Goal: Task Accomplishment & Management: Manage account settings

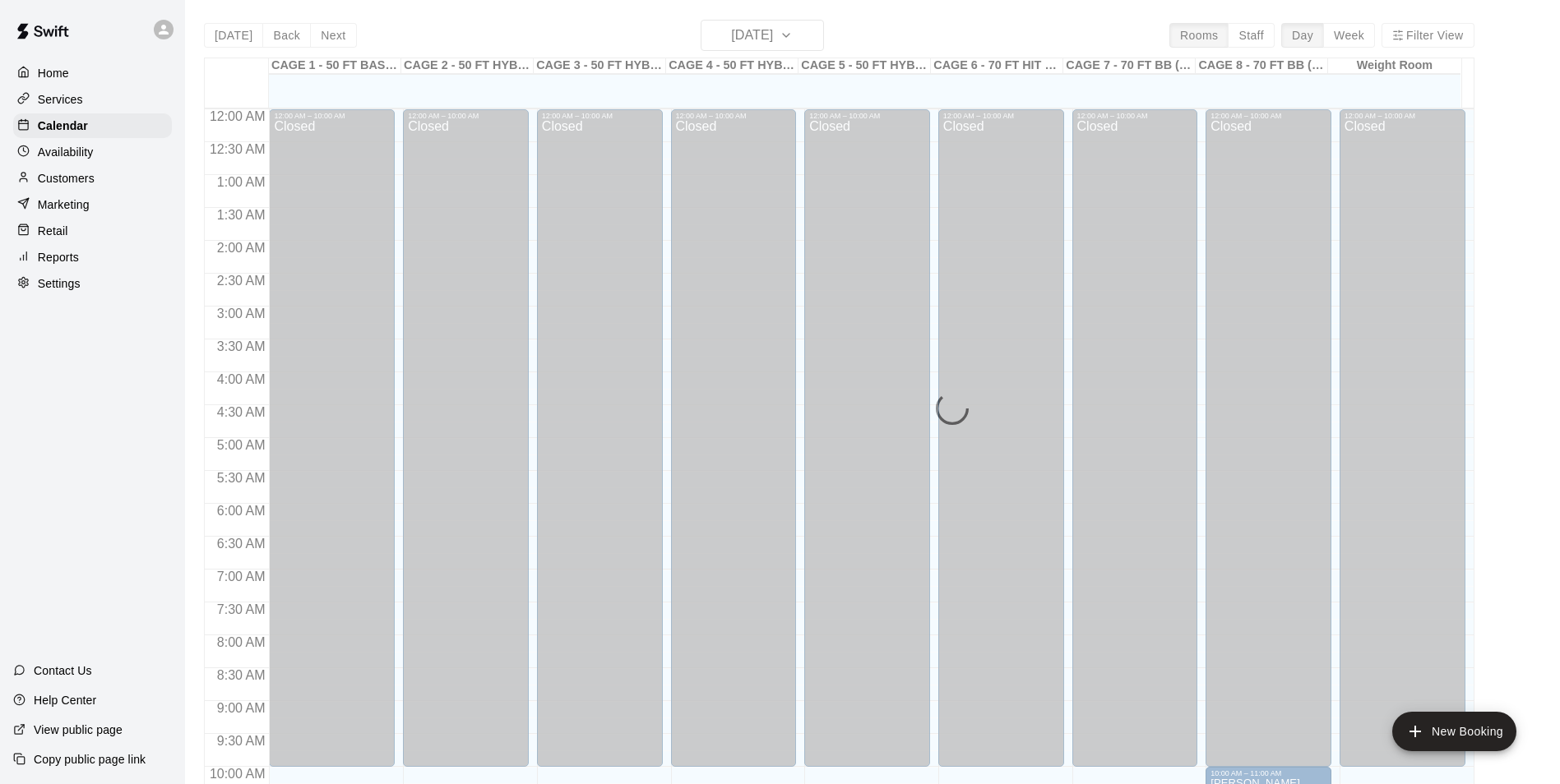
scroll to position [776, 0]
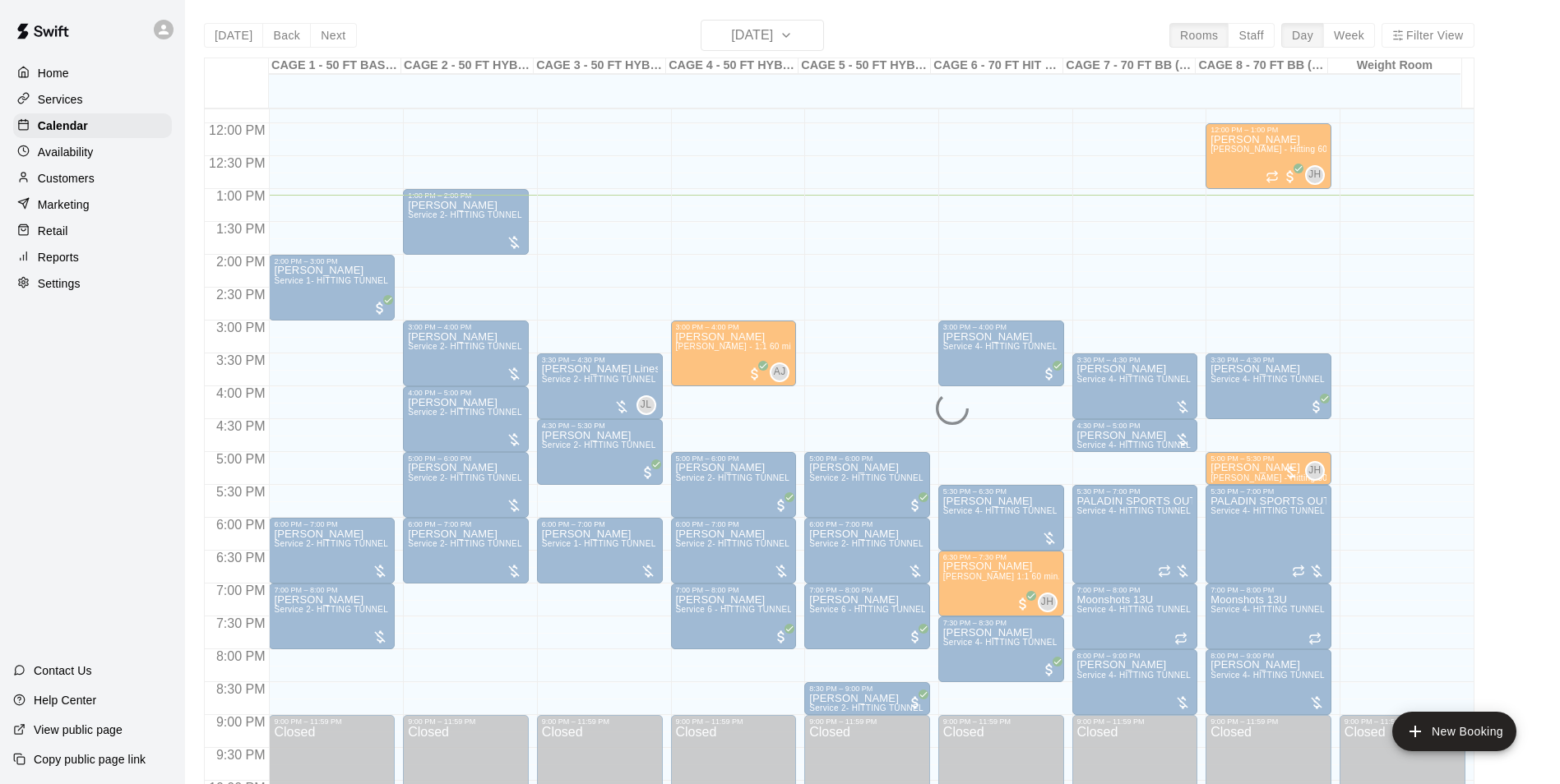
click at [720, 26] on div "Today Back Next Thursday Sep 11 Rooms Staff Day Week Filter View CAGE 1 - 50 FT…" at bounding box center [839, 412] width 1270 height 784
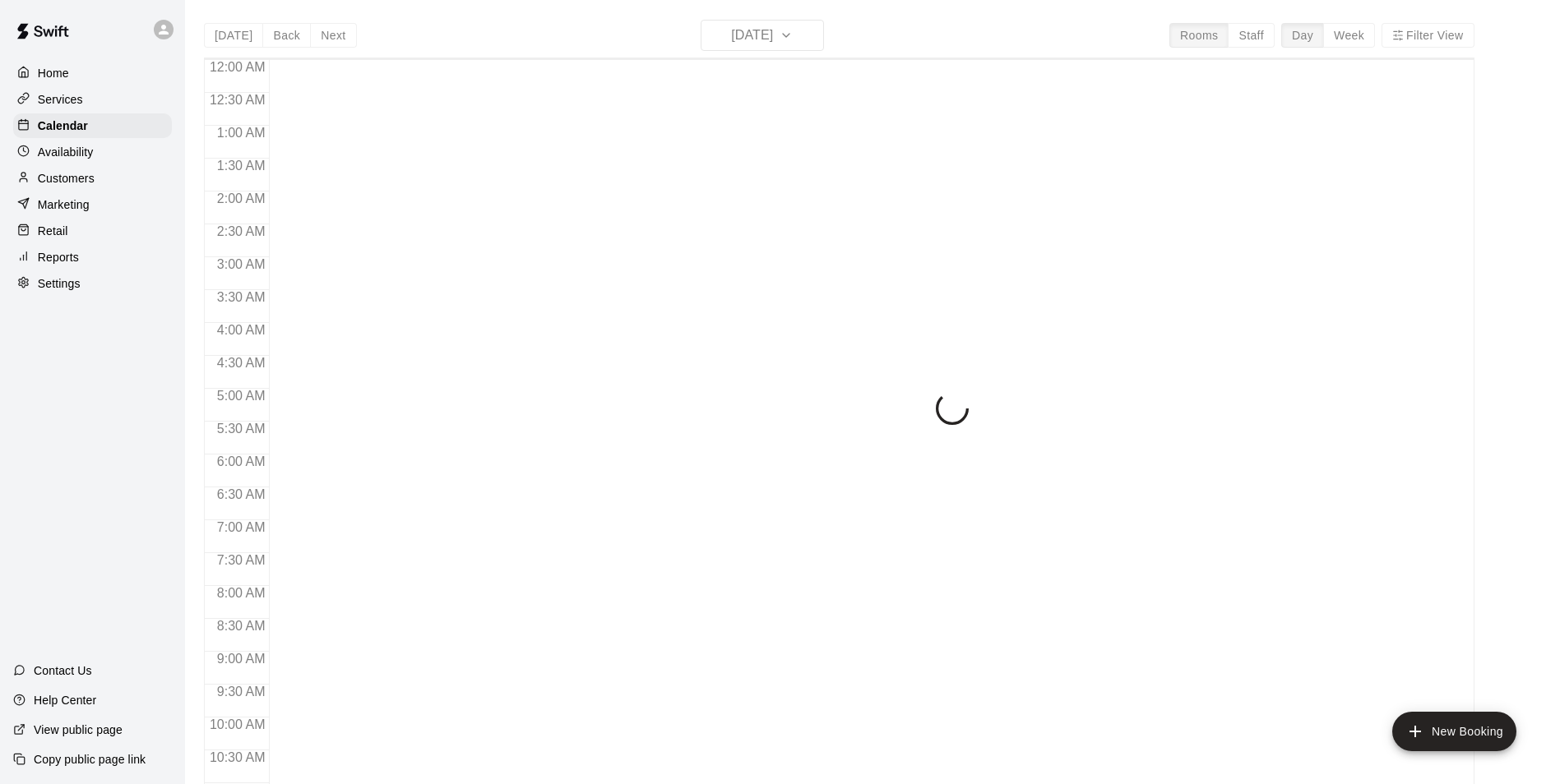
scroll to position [835, 0]
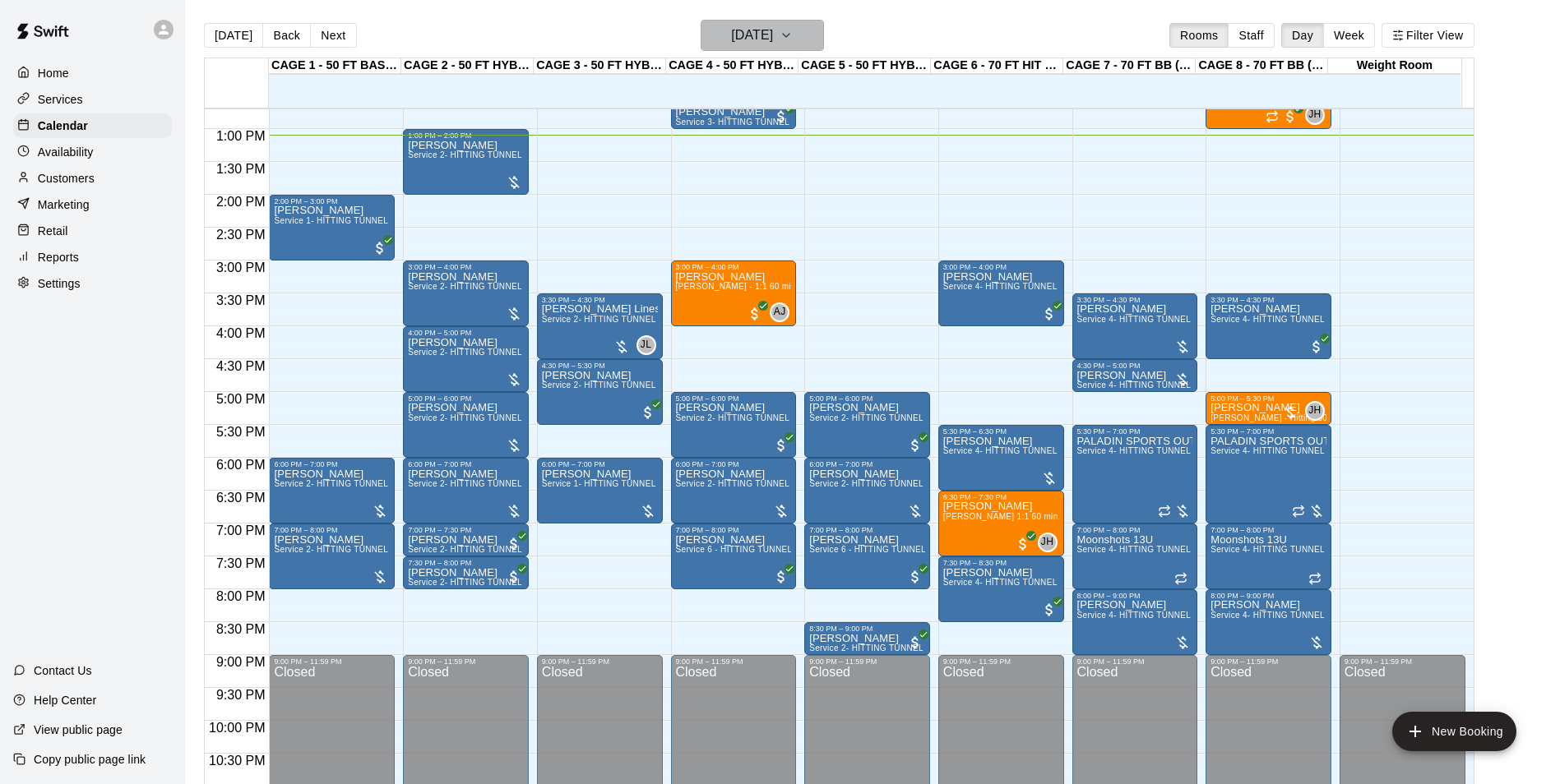
click at [754, 35] on h6 "[DATE]" at bounding box center [752, 35] width 42 height 23
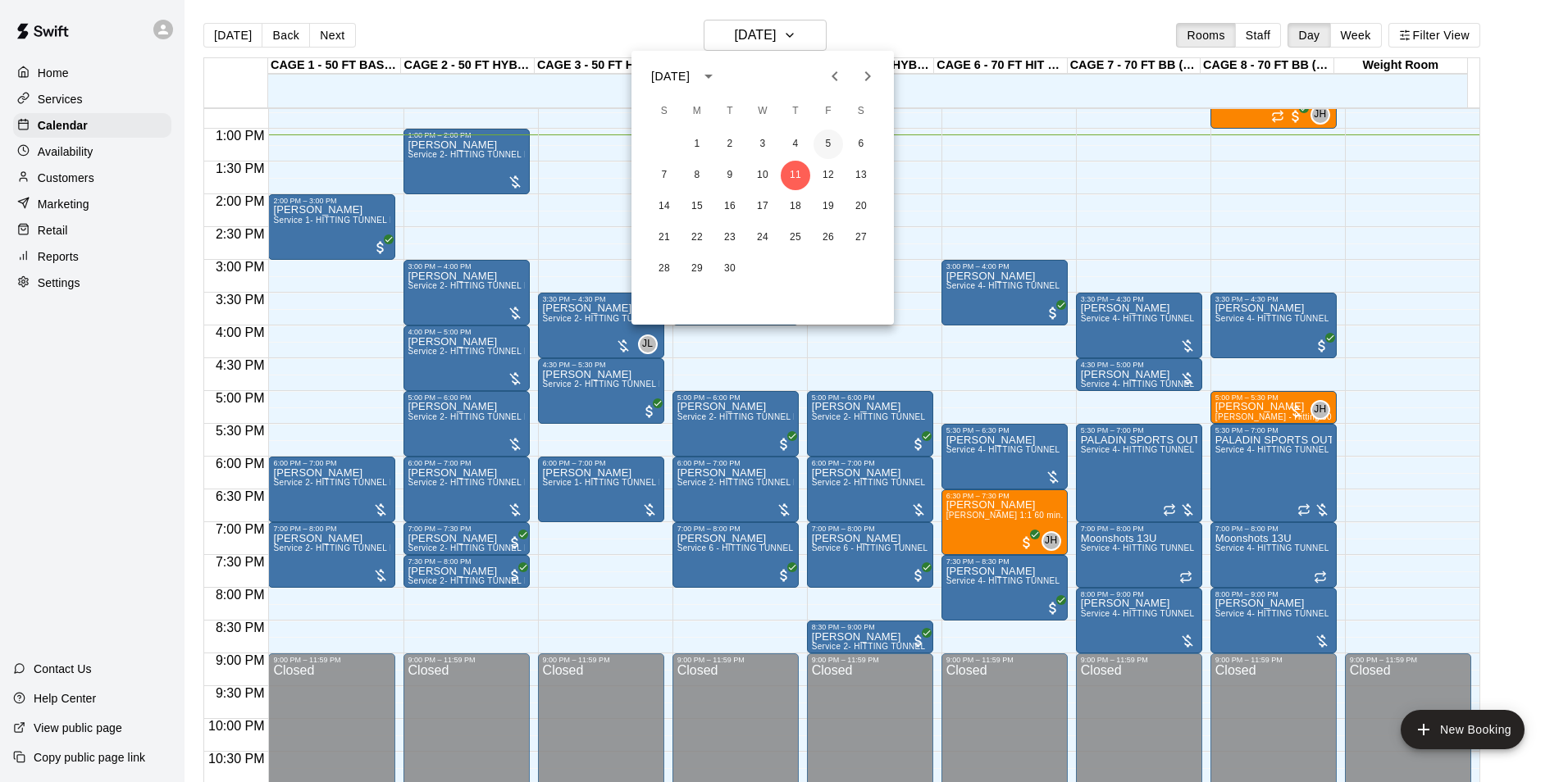
click at [831, 135] on button "5" at bounding box center [829, 145] width 29 height 29
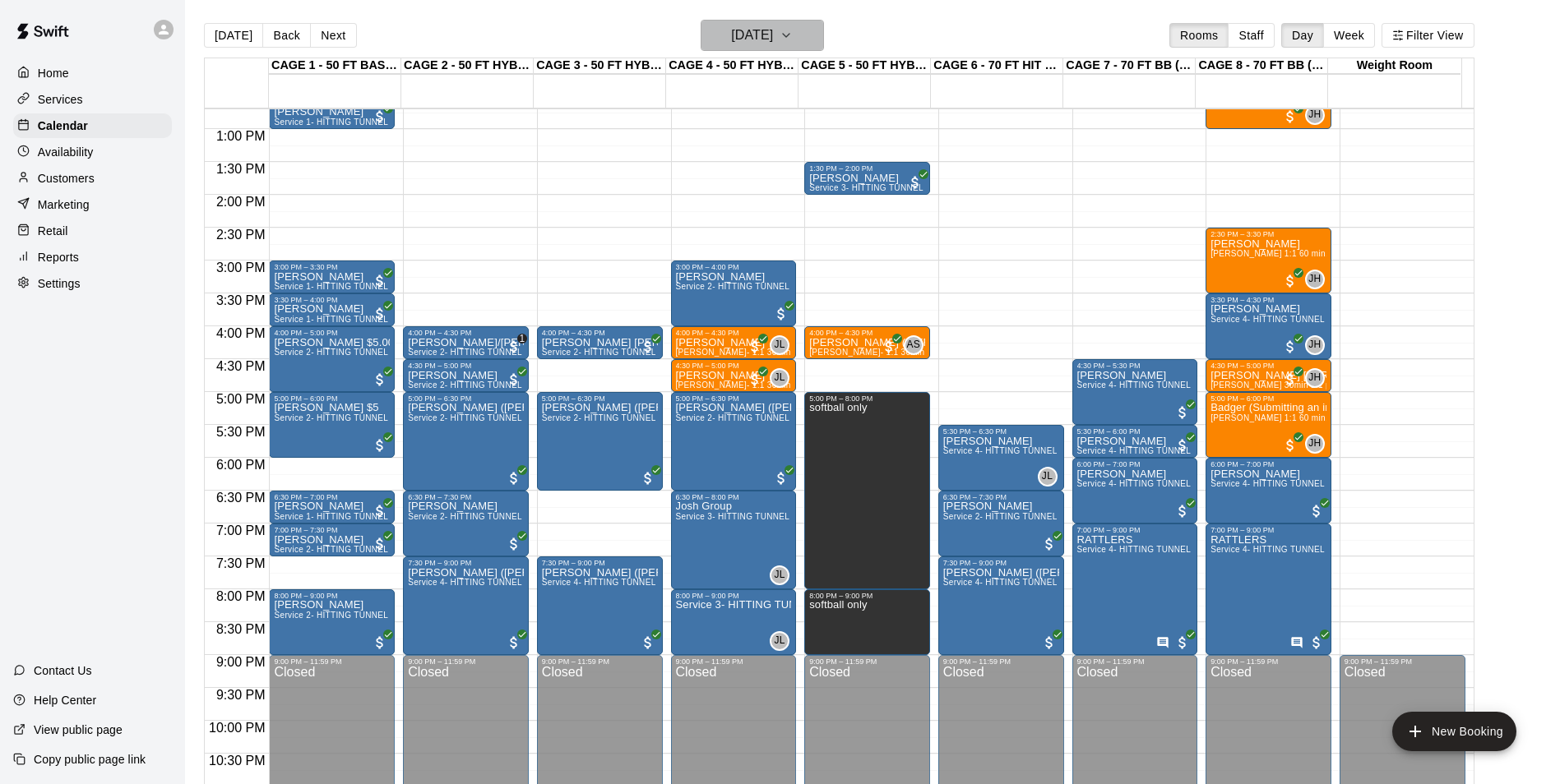
click at [749, 35] on h6 "Friday Sep 05" at bounding box center [752, 35] width 42 height 23
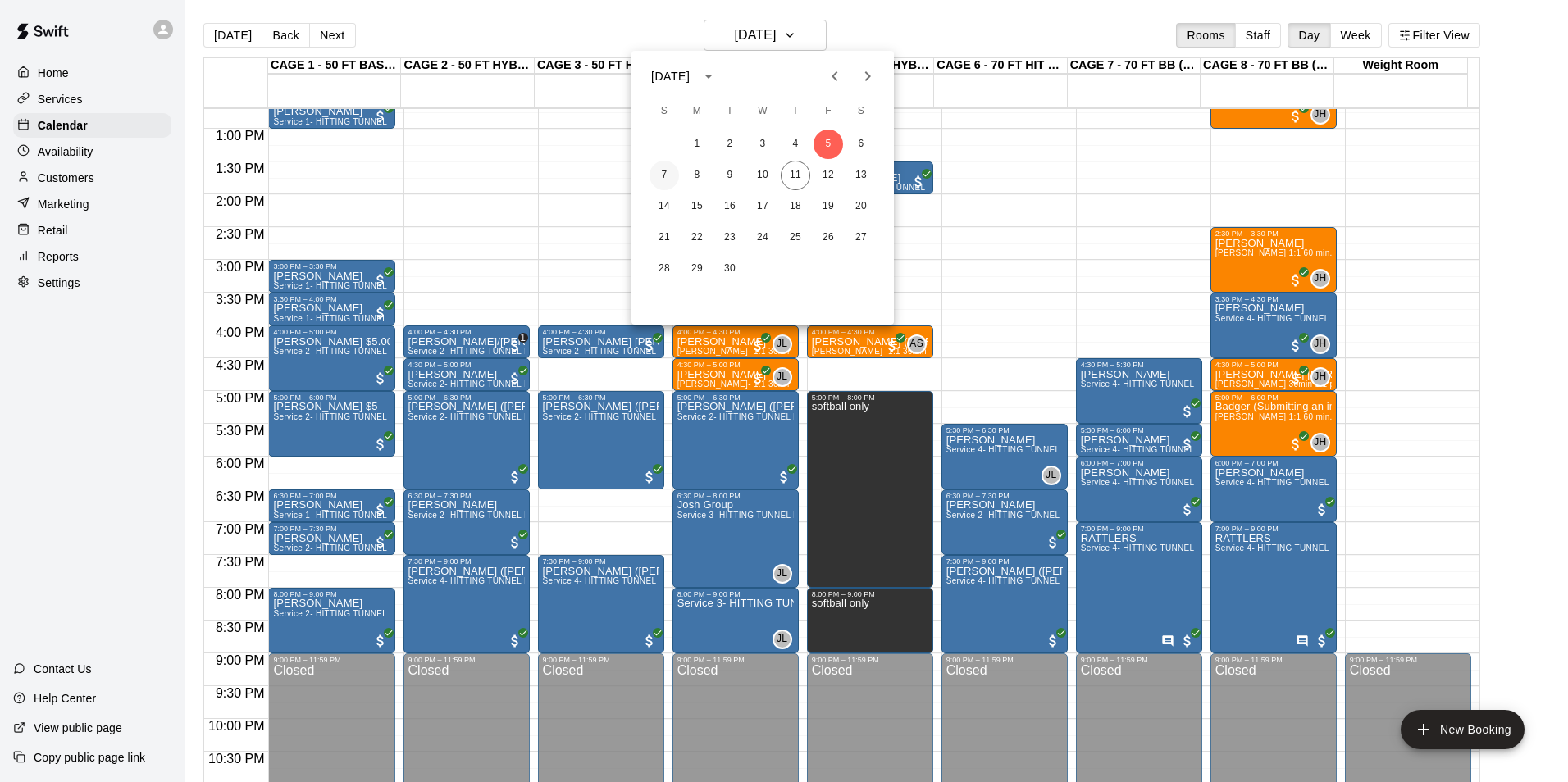
click at [673, 174] on button "7" at bounding box center [664, 175] width 29 height 29
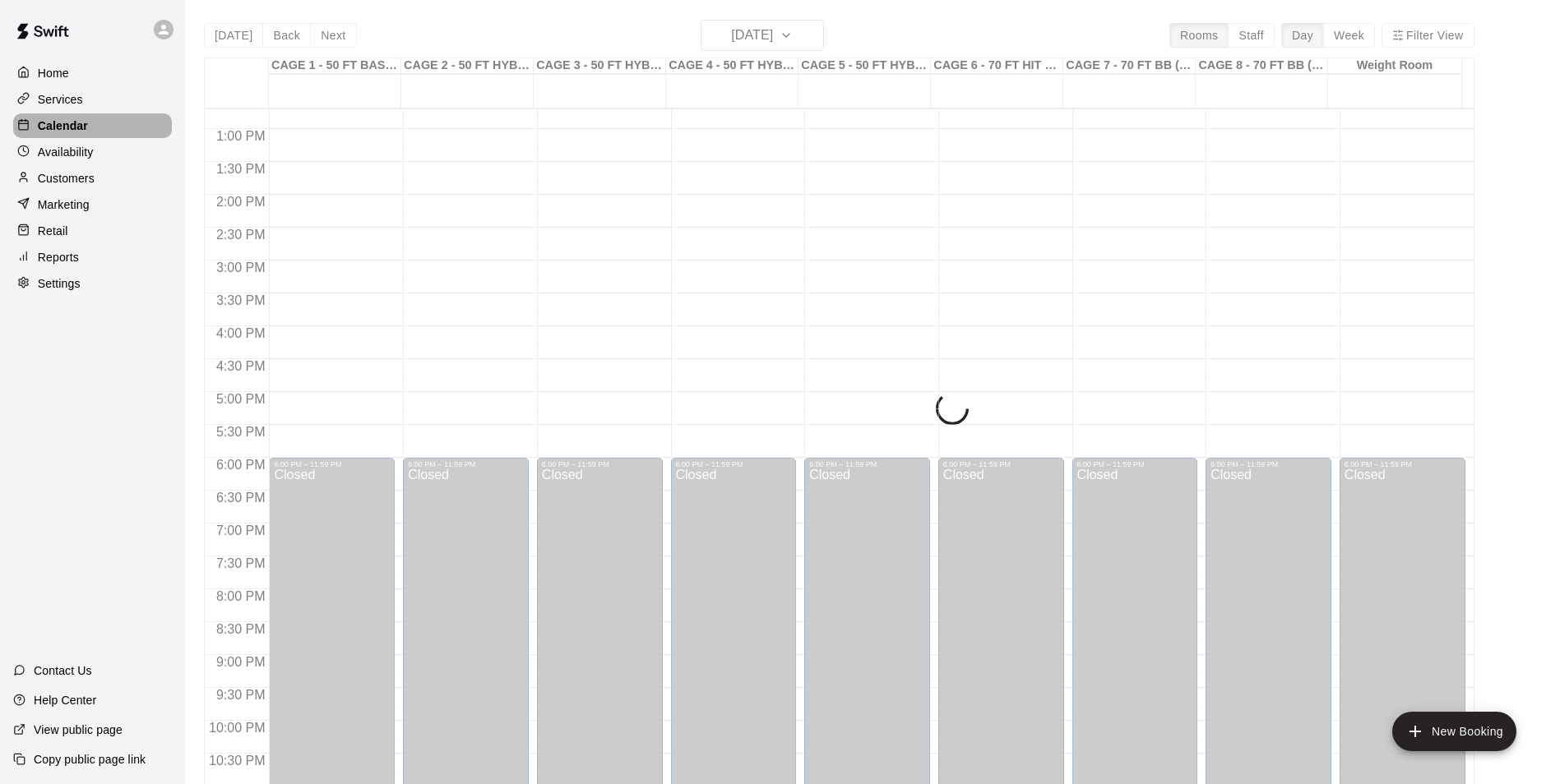
click at [64, 128] on p "Calendar" at bounding box center [62, 126] width 50 height 16
click at [77, 155] on p "Availability" at bounding box center [65, 152] width 56 height 16
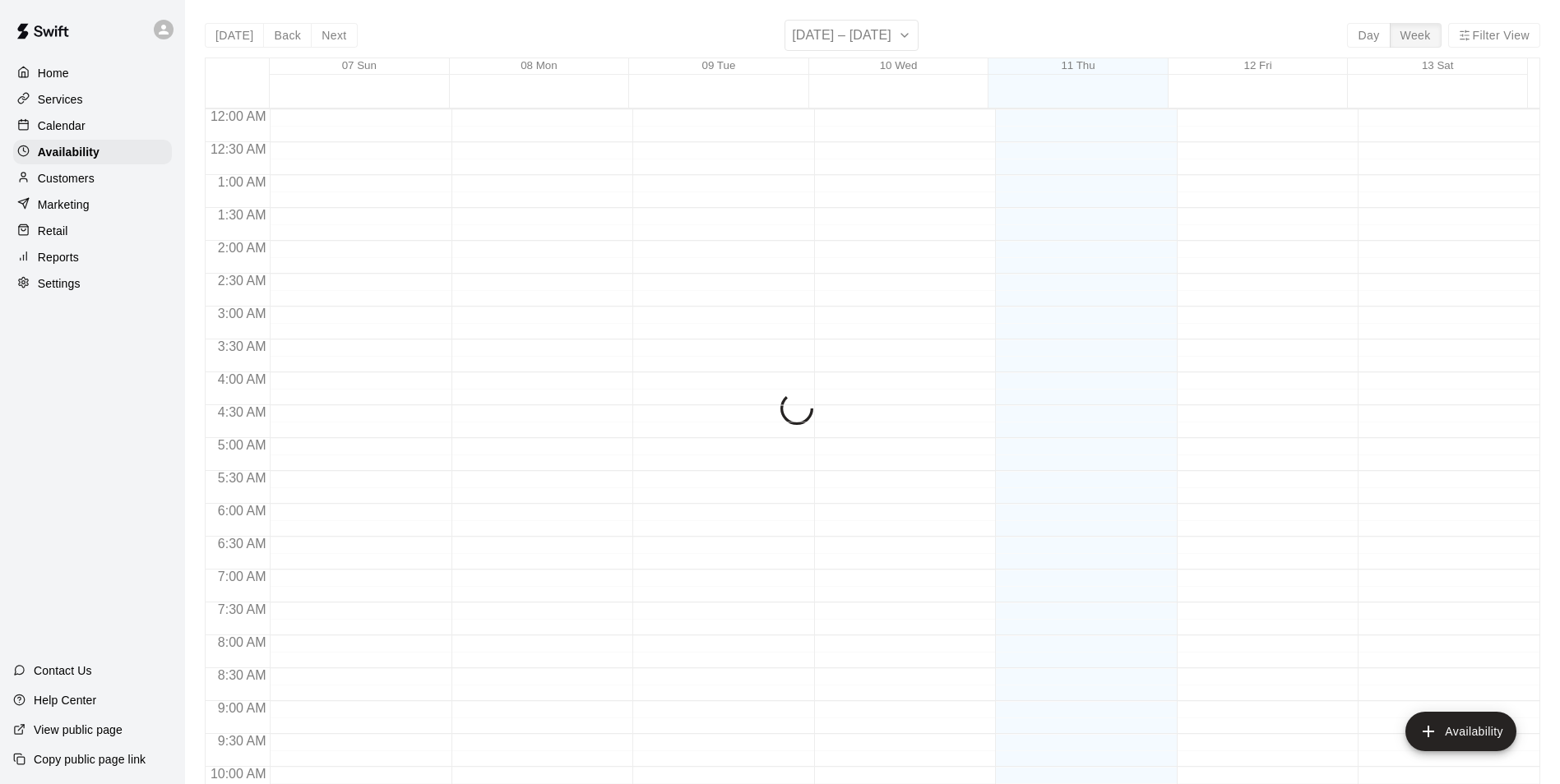
scroll to position [864, 0]
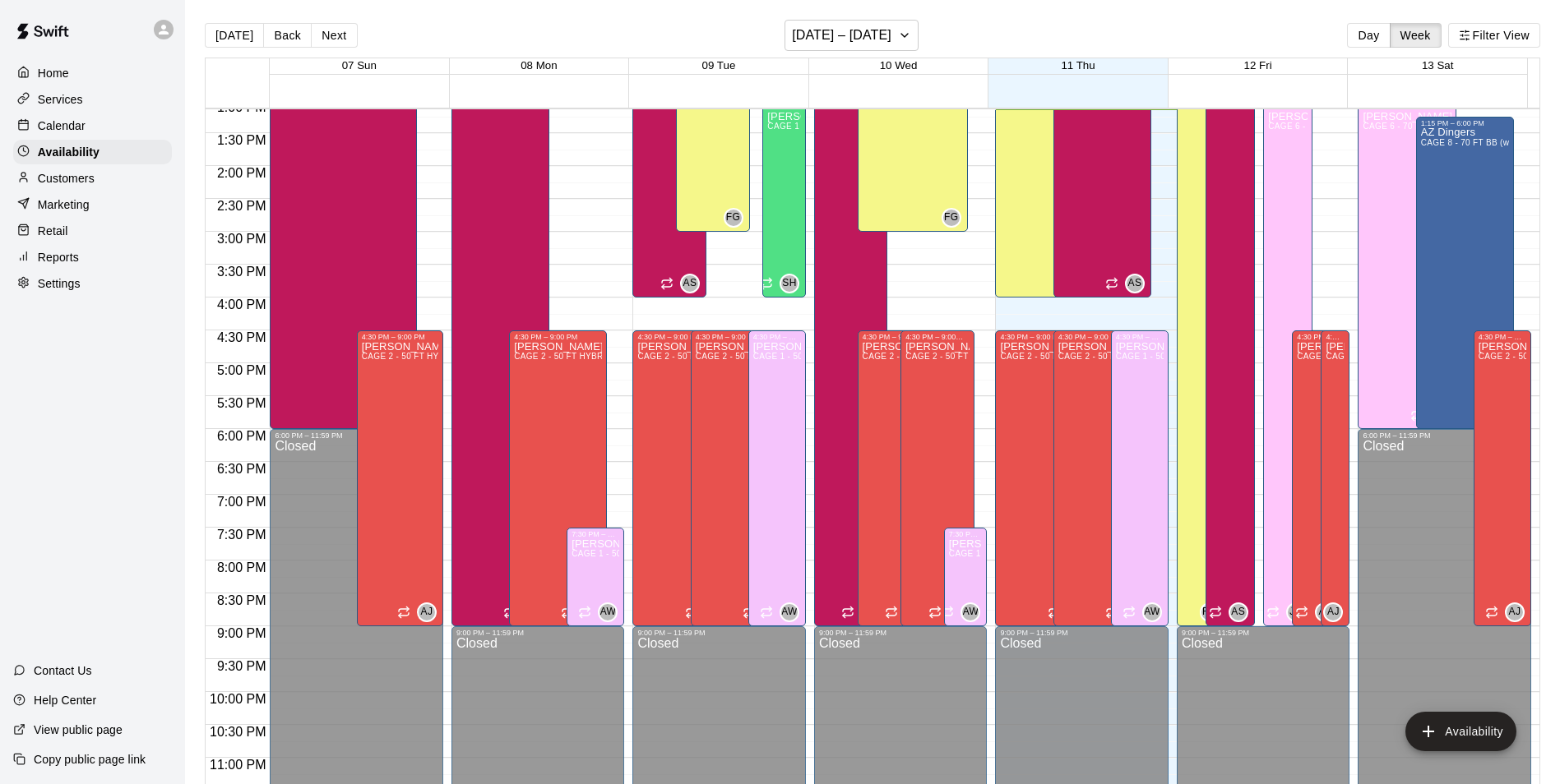
click at [77, 123] on p "Calendar" at bounding box center [61, 126] width 47 height 16
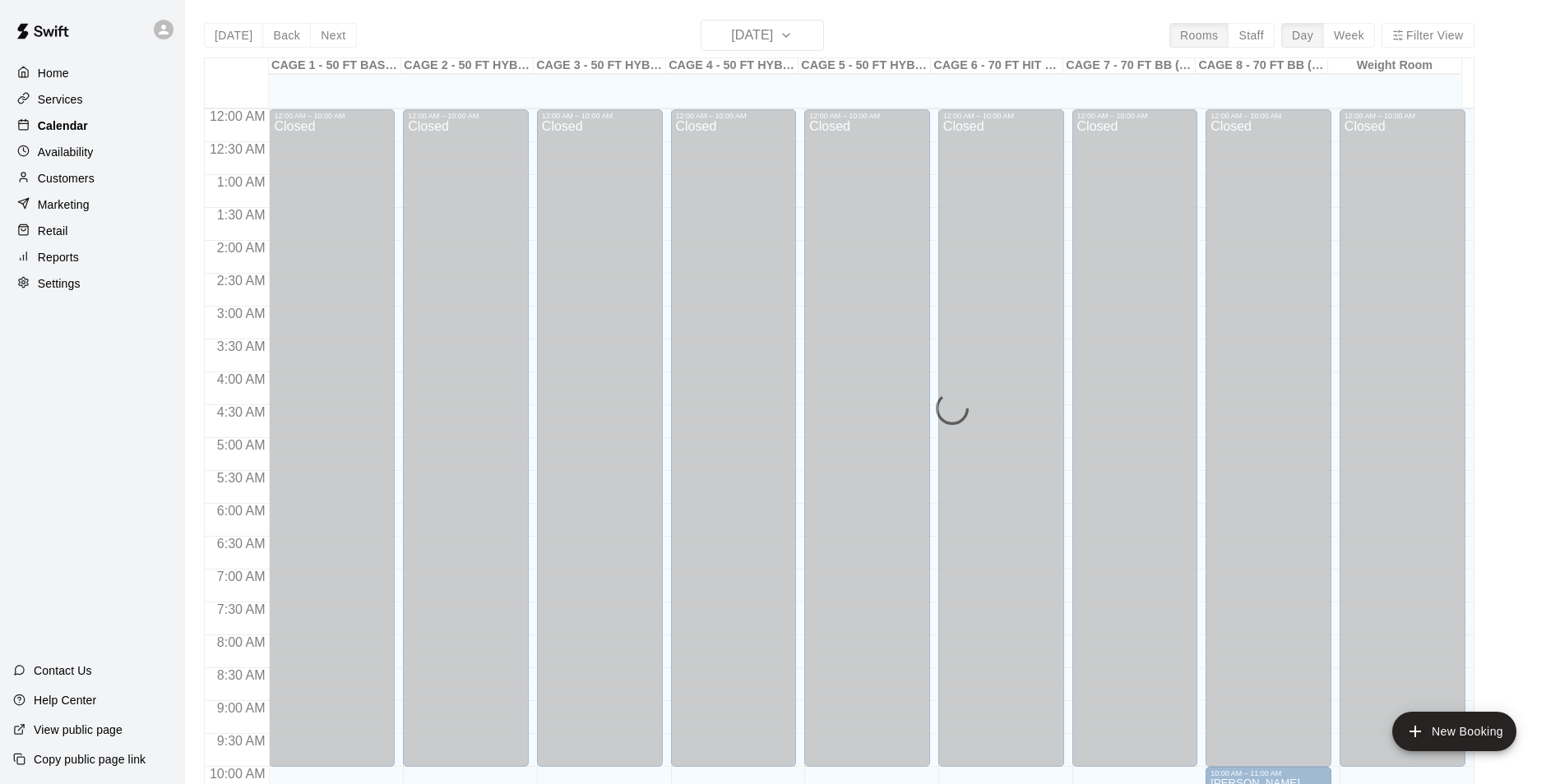
scroll to position [835, 0]
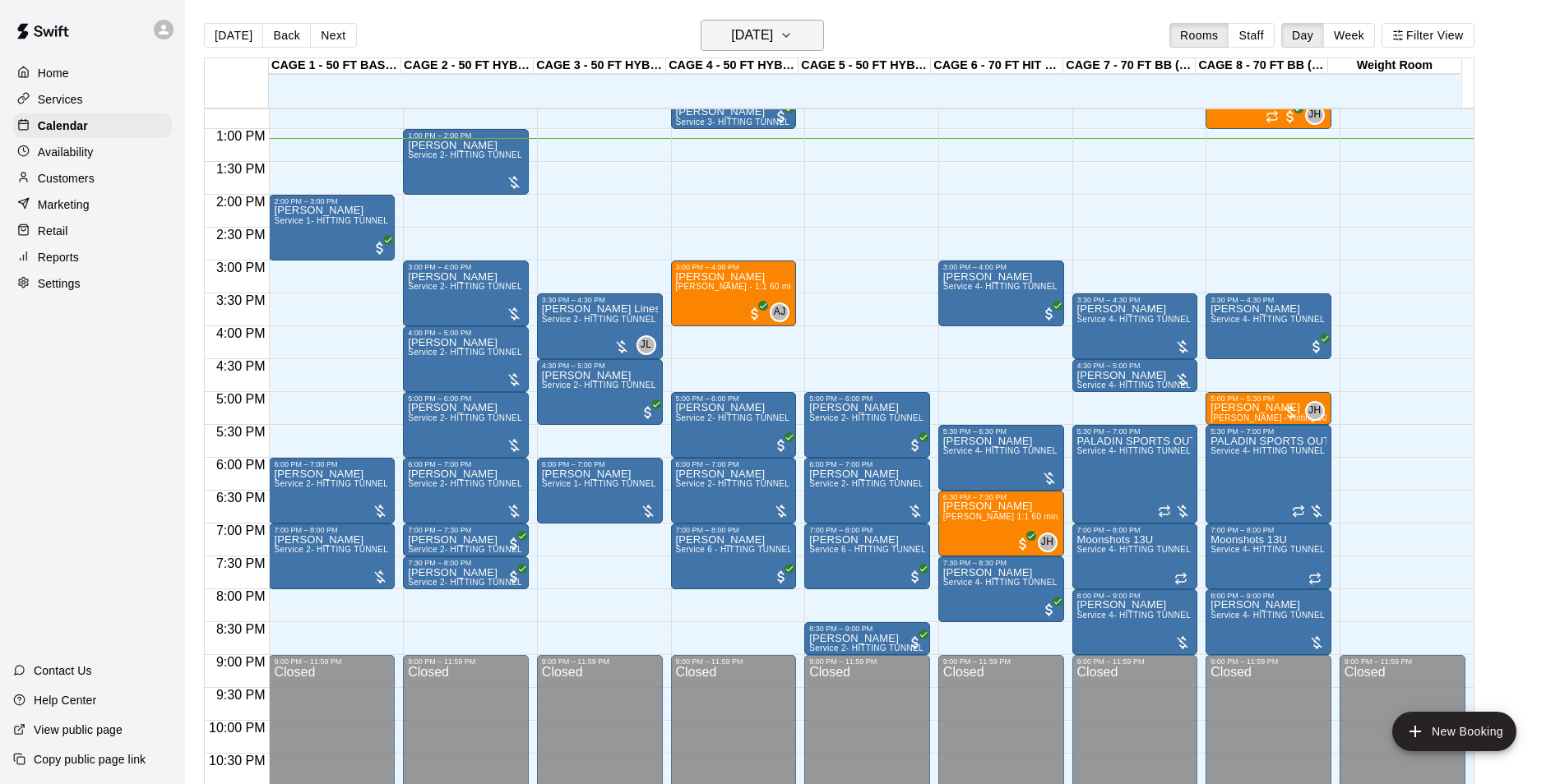
click at [752, 35] on h6 "[DATE]" at bounding box center [752, 35] width 42 height 23
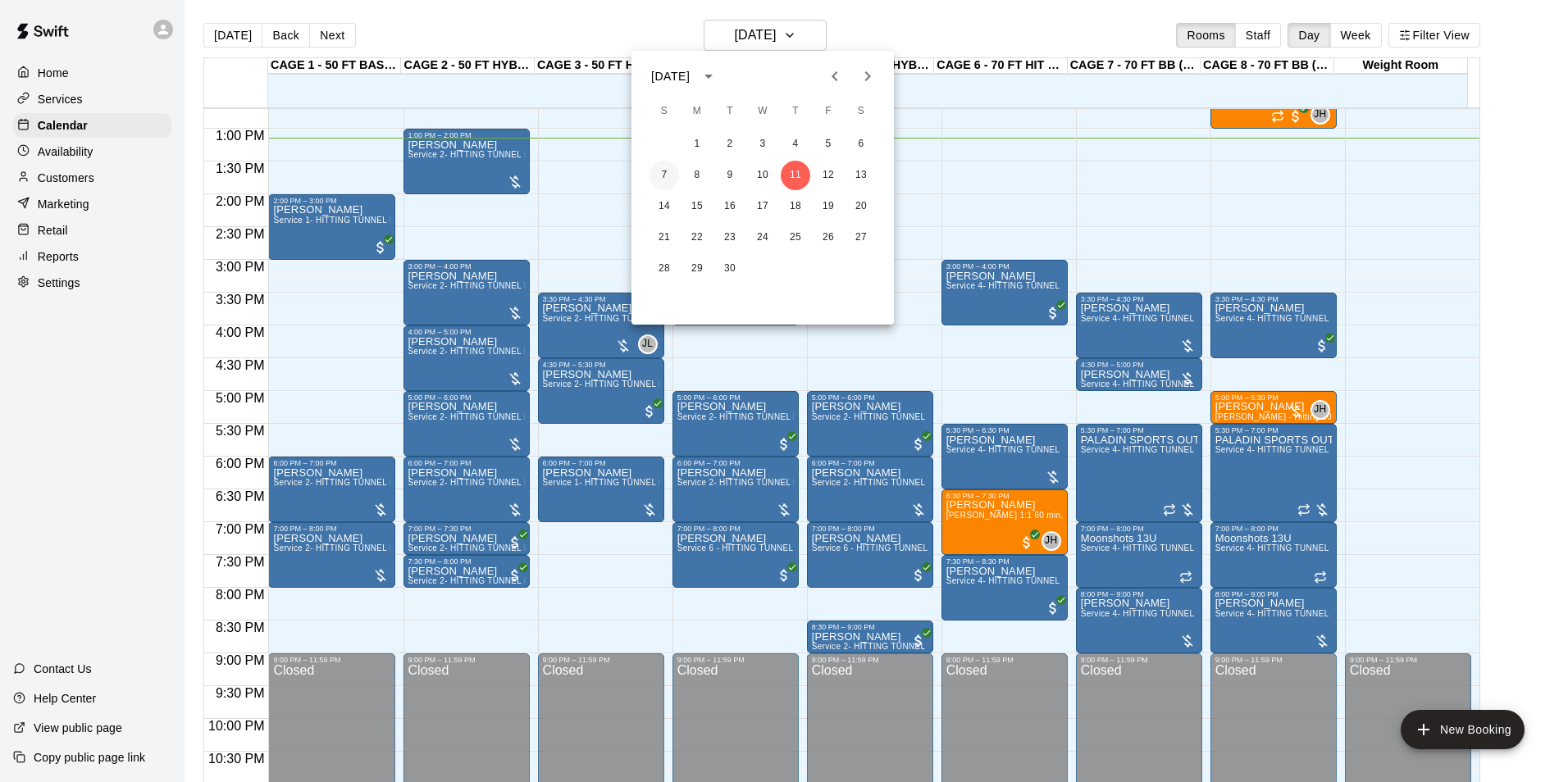
click at [657, 175] on button "7" at bounding box center [664, 175] width 29 height 29
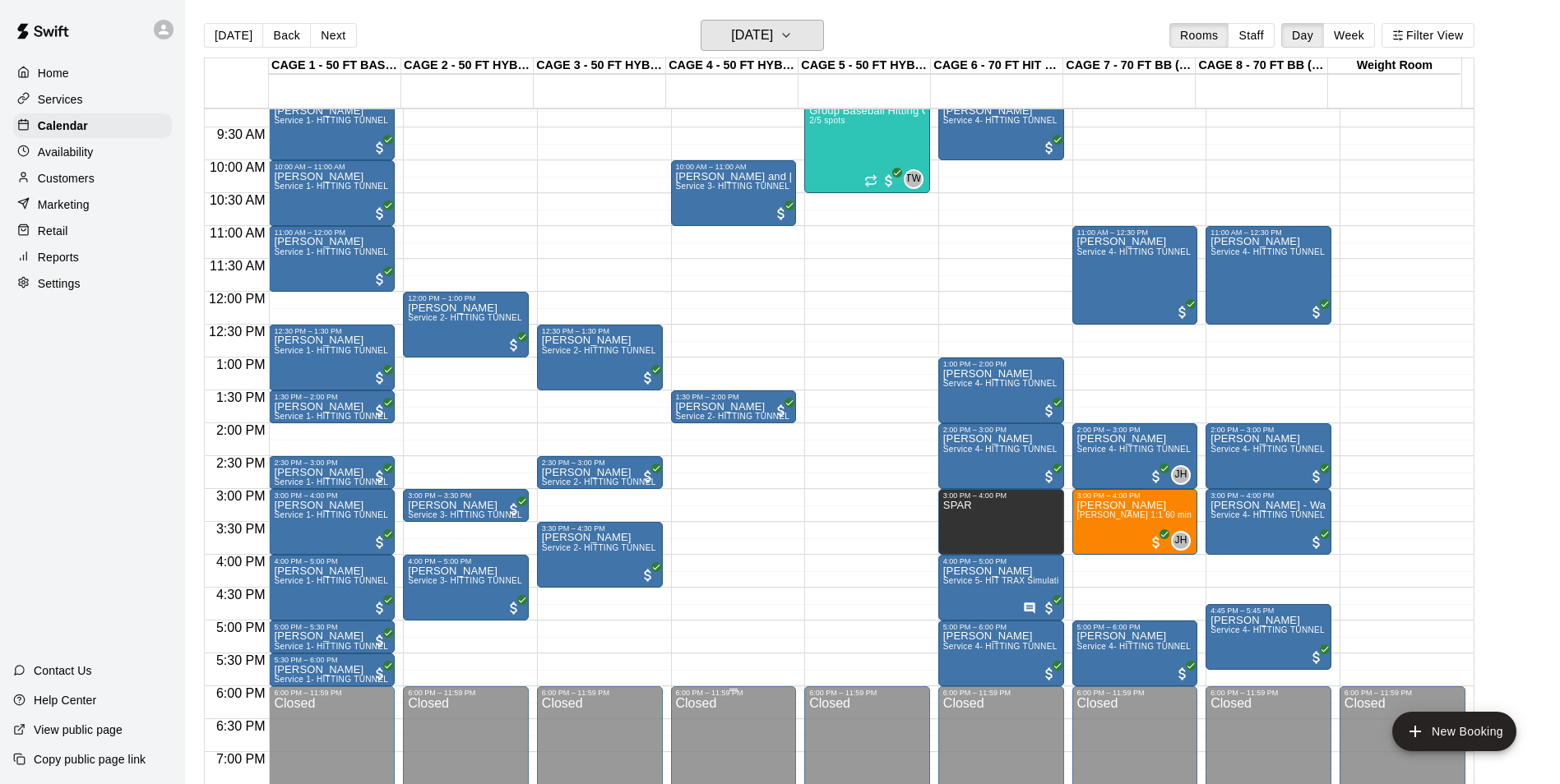
scroll to position [589, 0]
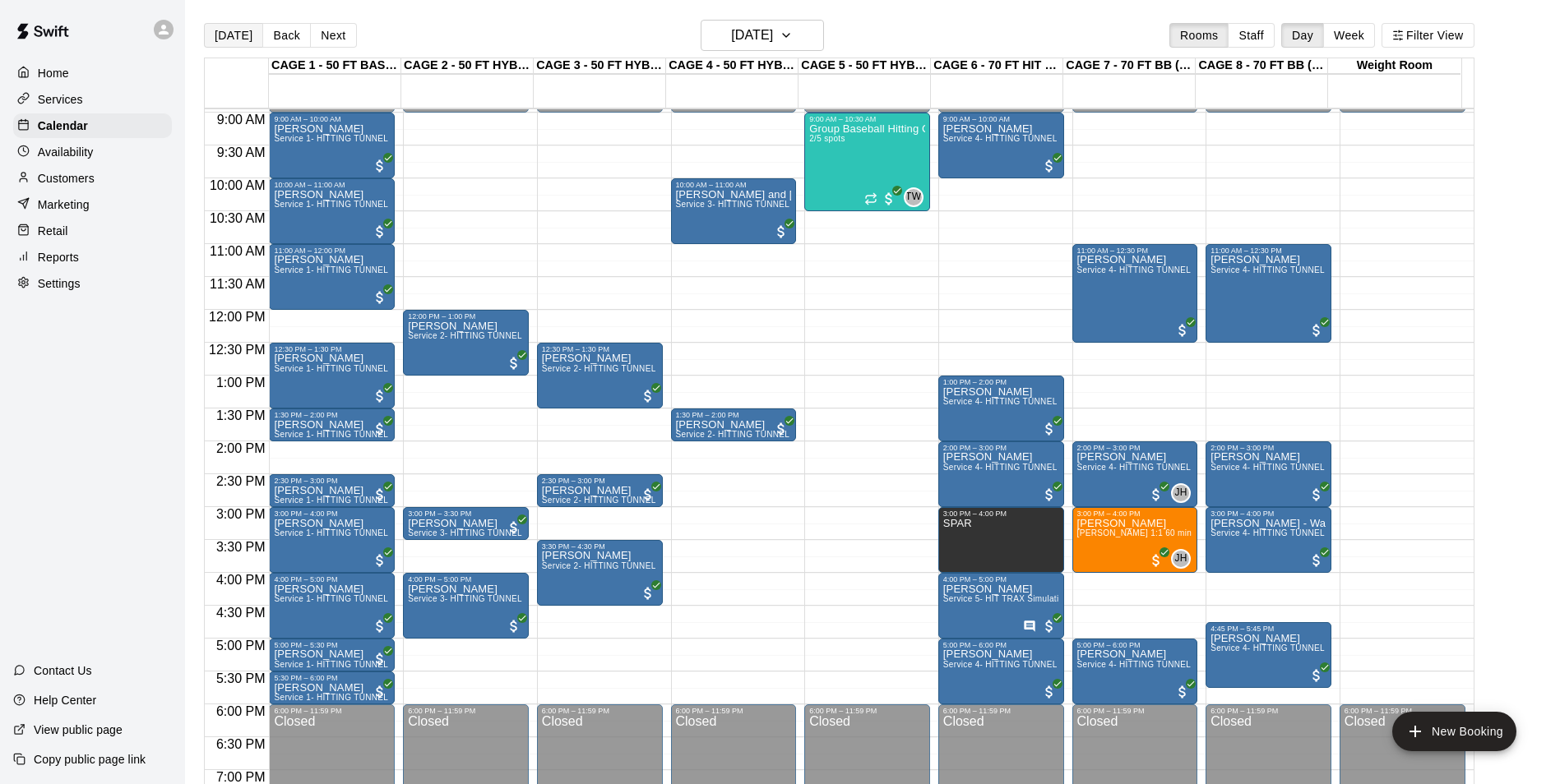
click at [222, 34] on button "[DATE]" at bounding box center [233, 35] width 59 height 25
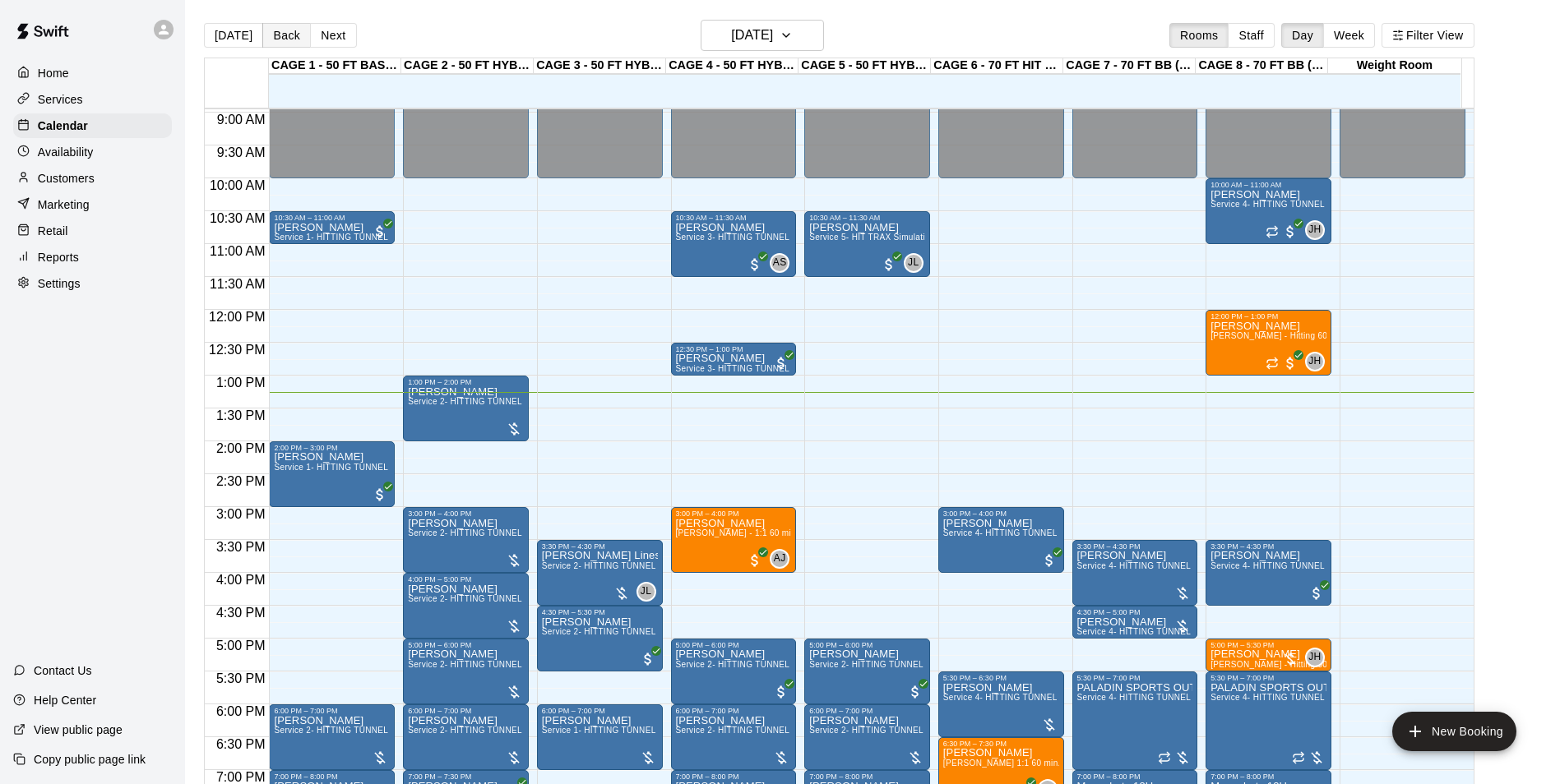
click at [268, 40] on button "Back" at bounding box center [286, 35] width 48 height 25
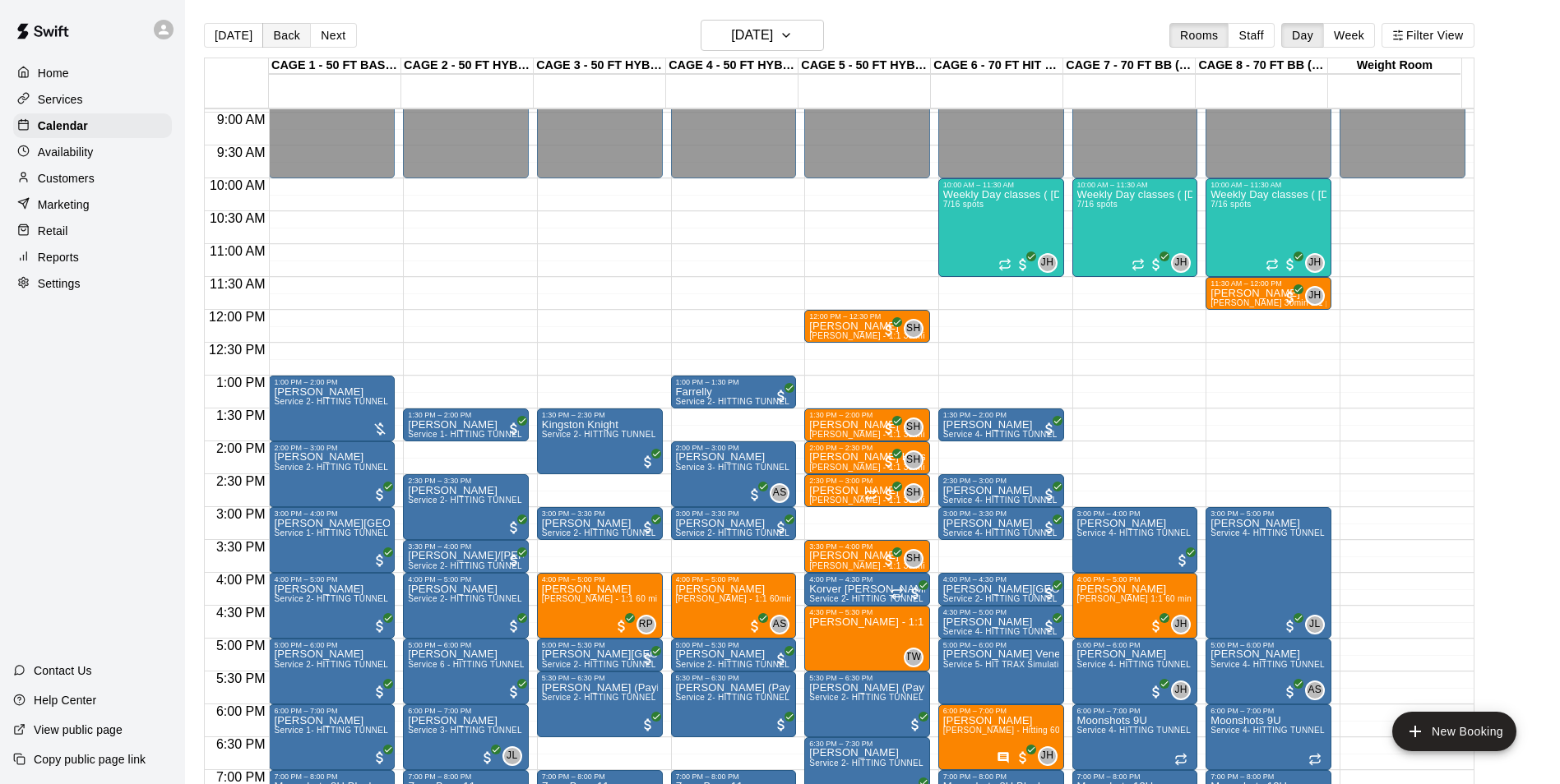
click at [283, 36] on button "Back" at bounding box center [286, 35] width 48 height 25
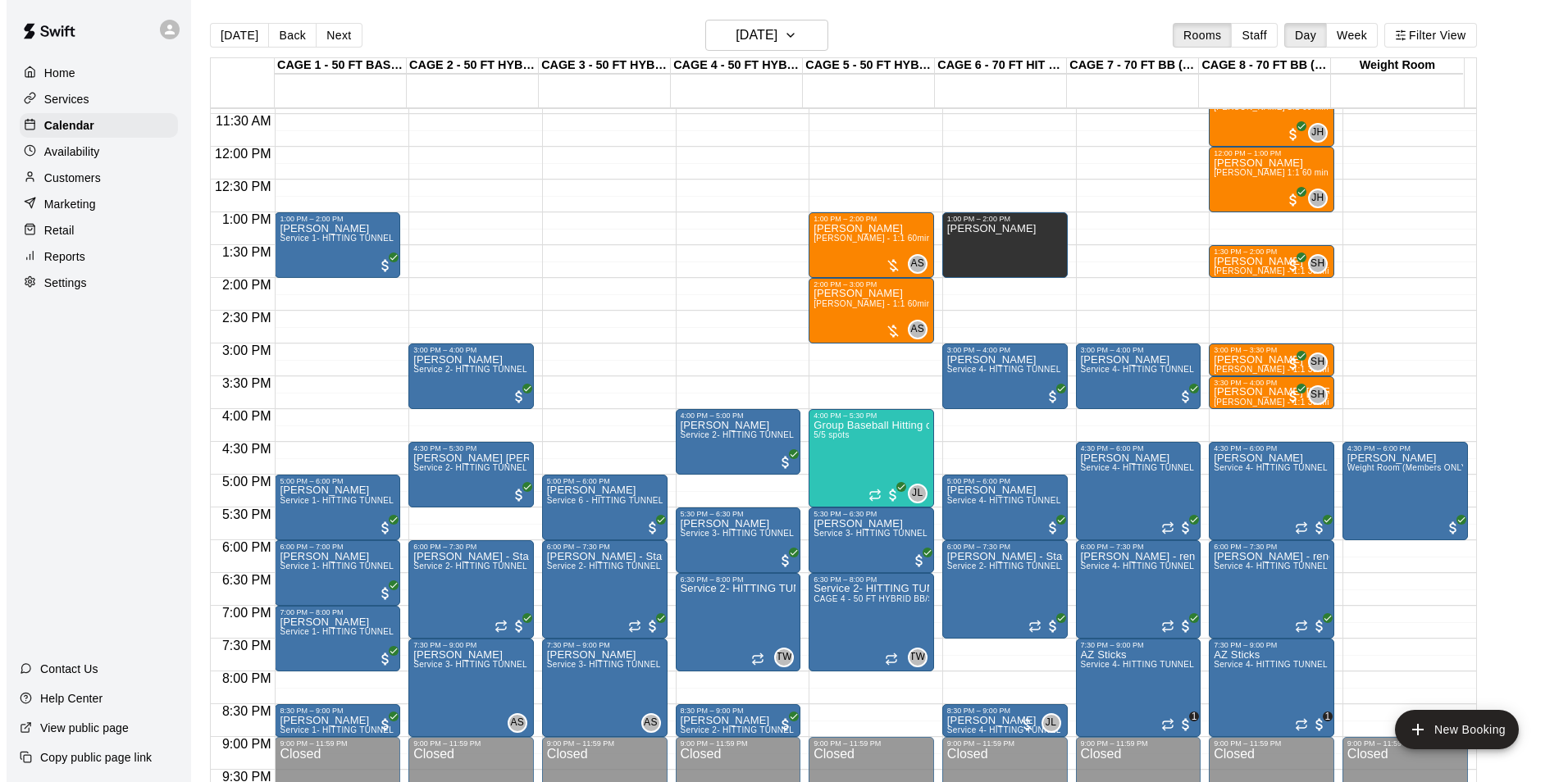
scroll to position [751, 0]
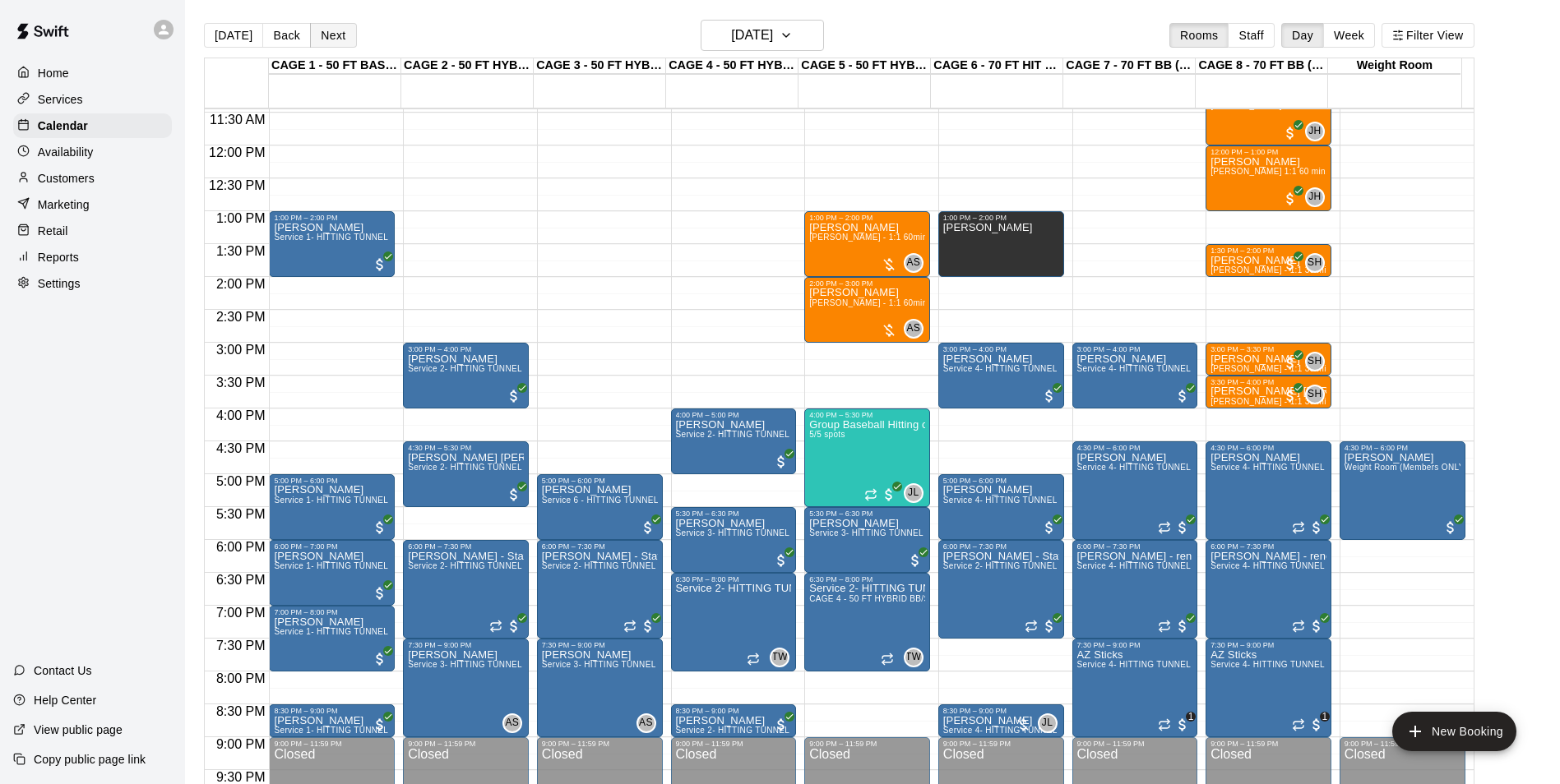
click at [327, 38] on button "Next" at bounding box center [333, 35] width 46 height 25
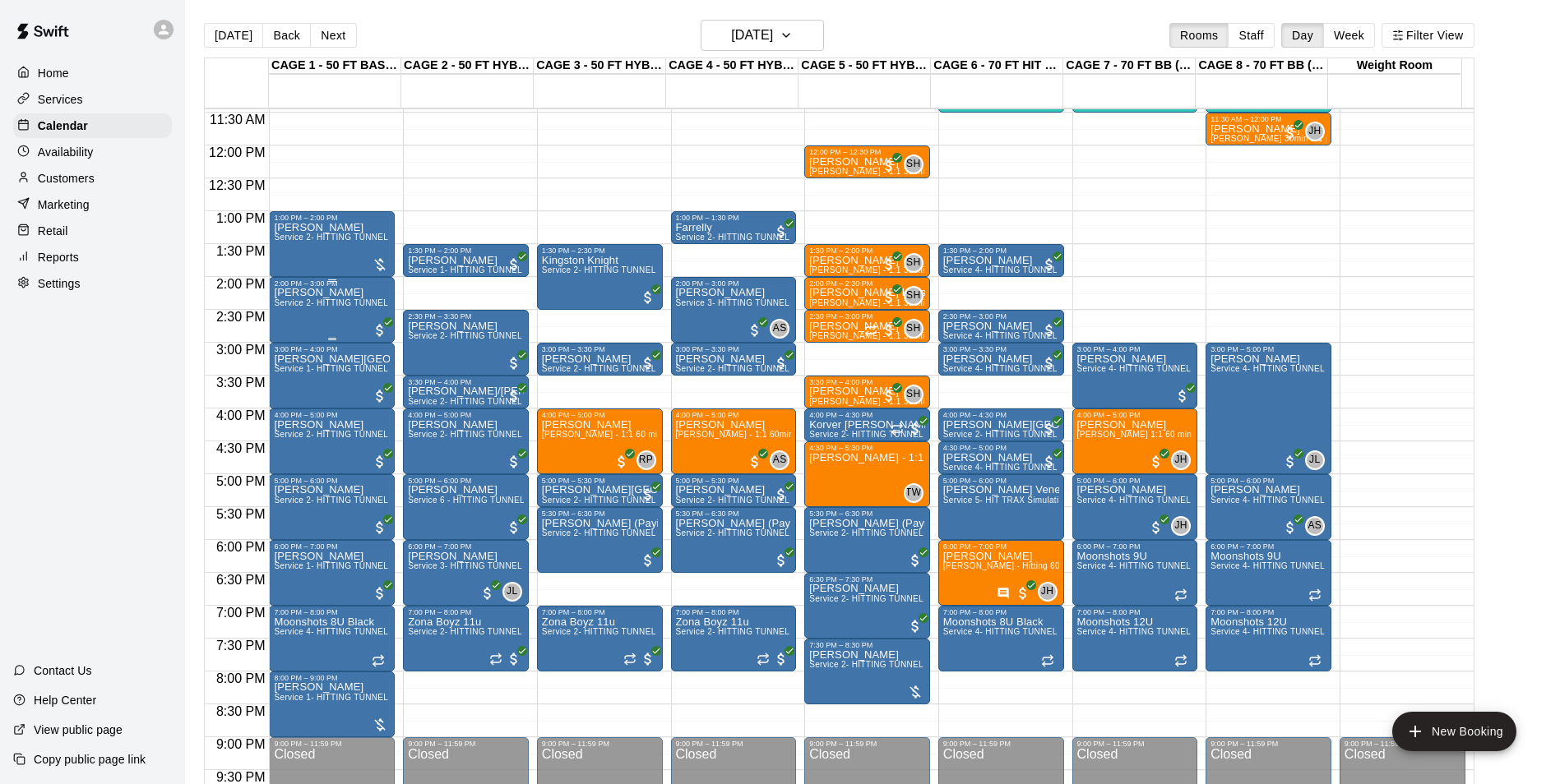
click at [331, 313] on div "Tom Lesson Service 2- HITTING TUNNEL RENTAL - 50ft Baseball" at bounding box center [331, 680] width 116 height 784
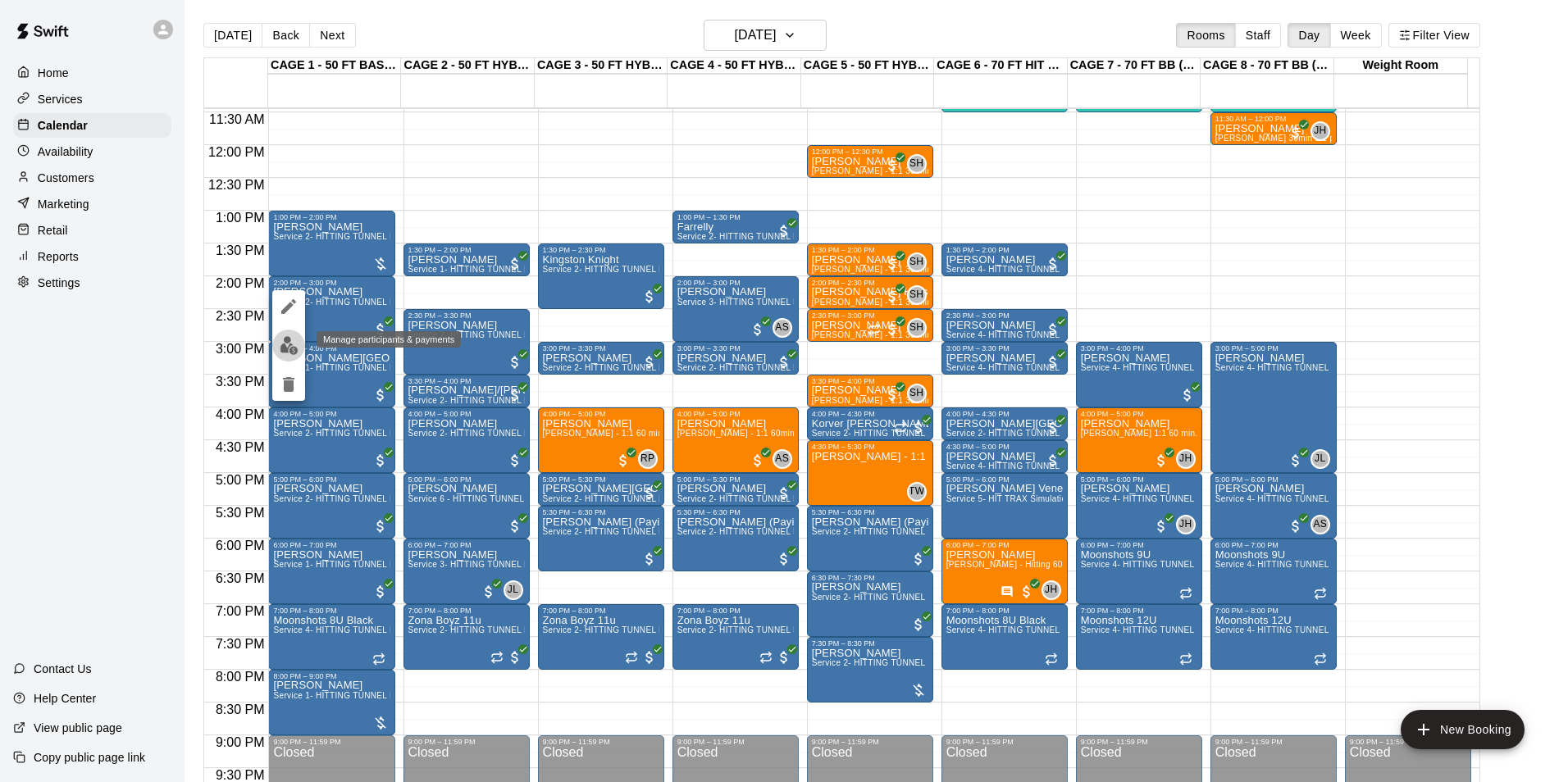
click at [287, 338] on img "edit" at bounding box center [289, 346] width 19 height 19
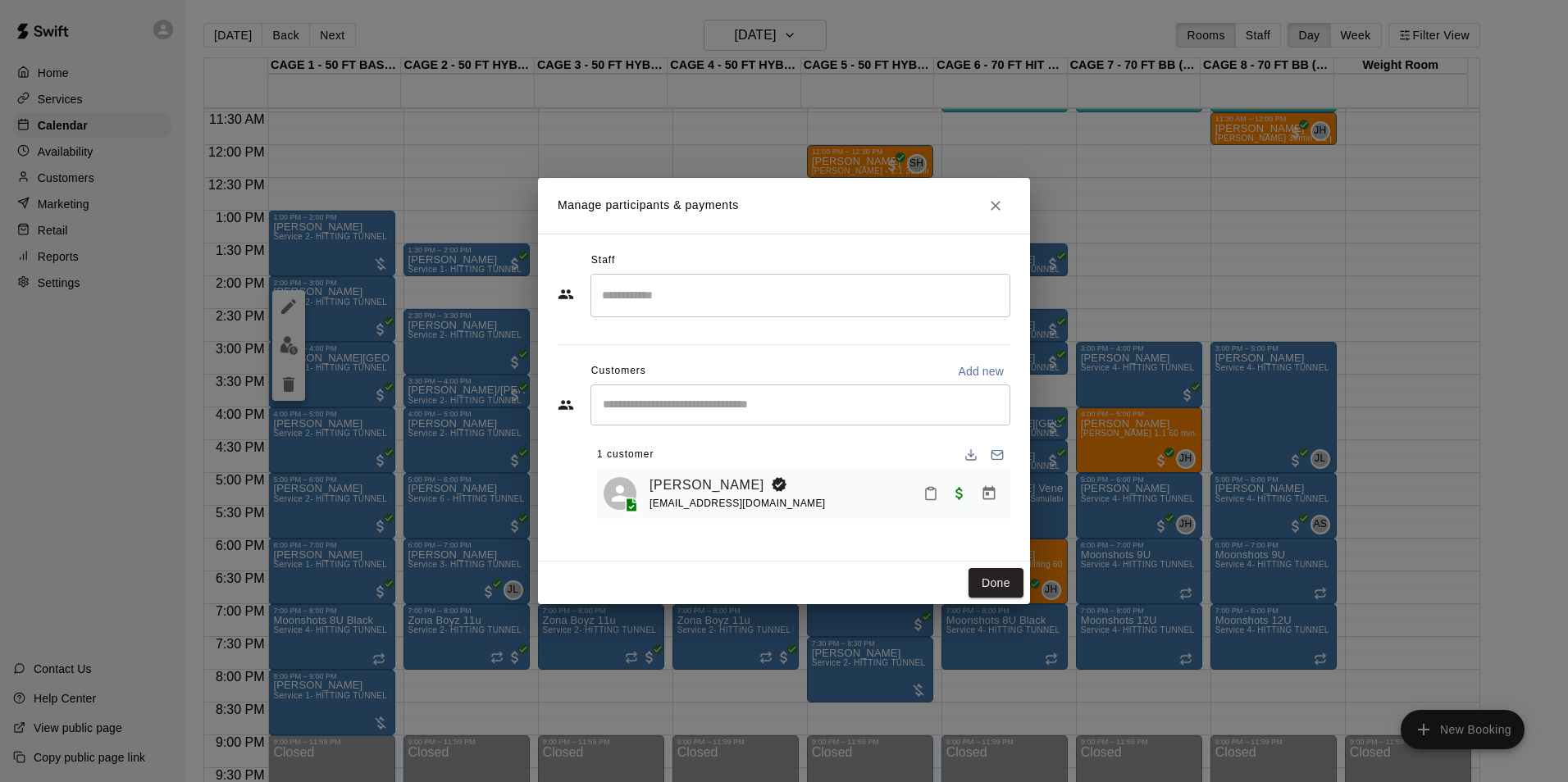
click at [988, 207] on icon "Close" at bounding box center [996, 206] width 16 height 16
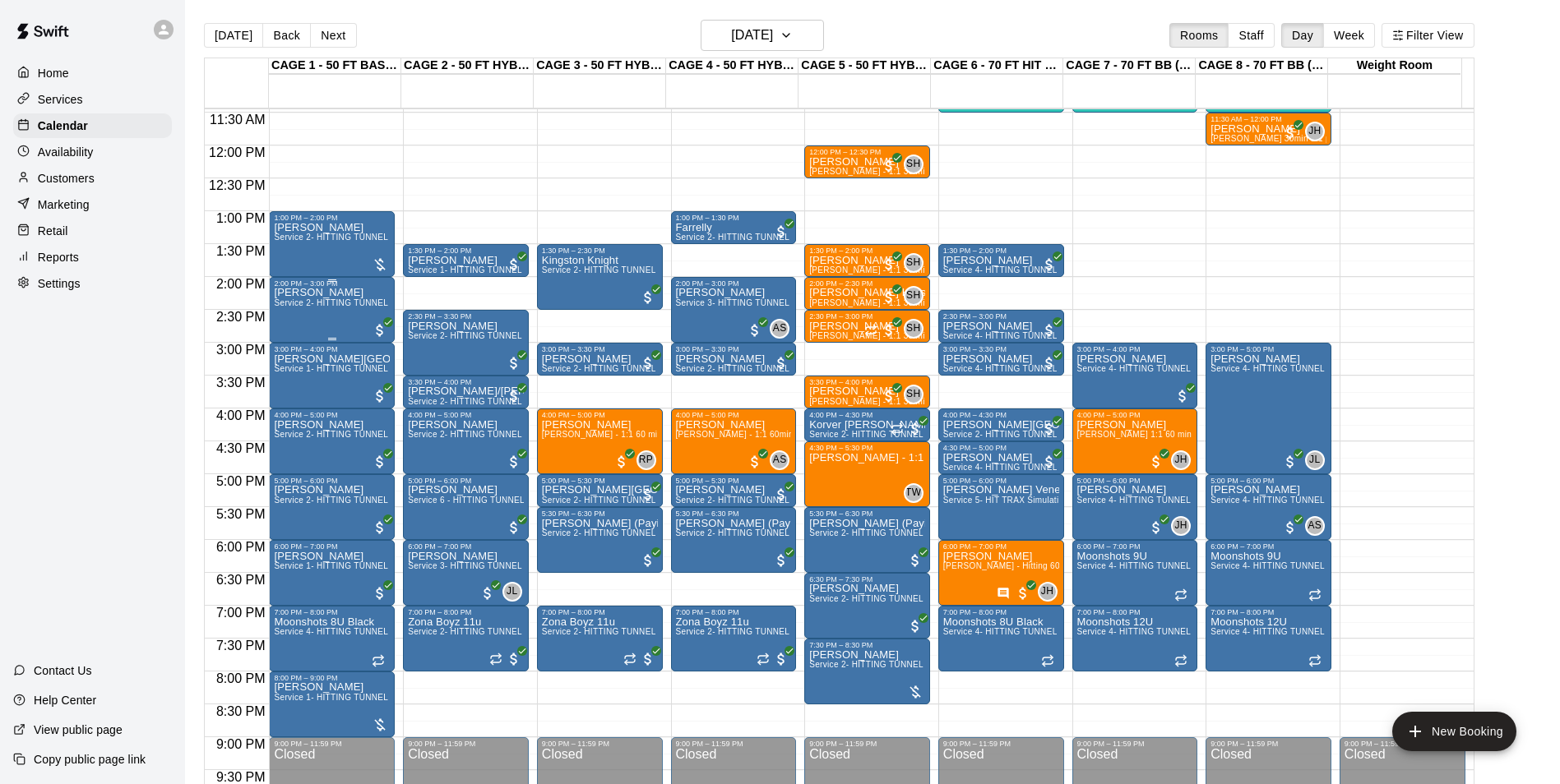
click at [321, 323] on div "Tom Lesson Service 2- HITTING TUNNEL RENTAL - 50ft Baseball" at bounding box center [331, 680] width 116 height 784
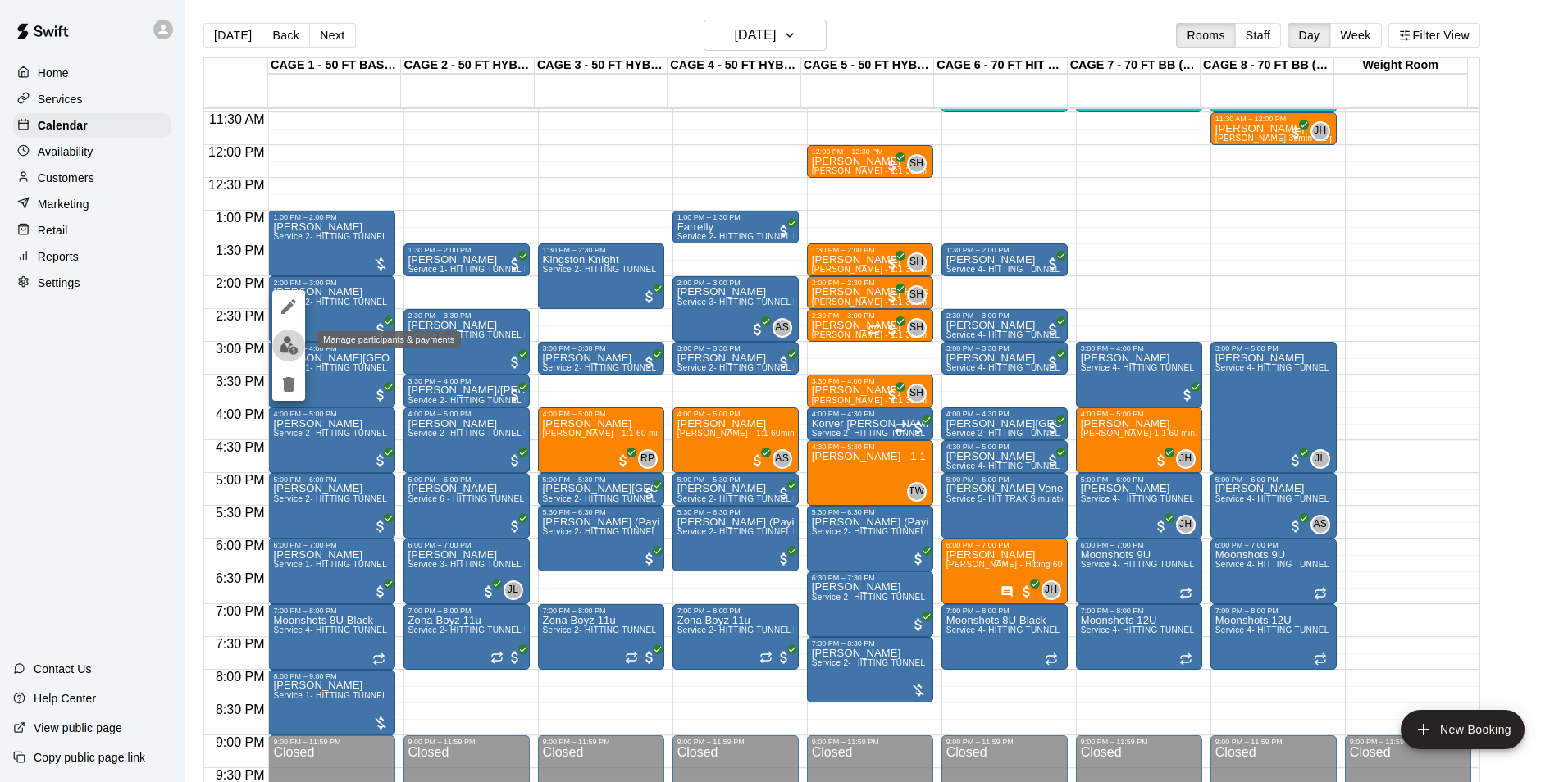
click at [289, 336] on img "edit" at bounding box center [289, 346] width 19 height 19
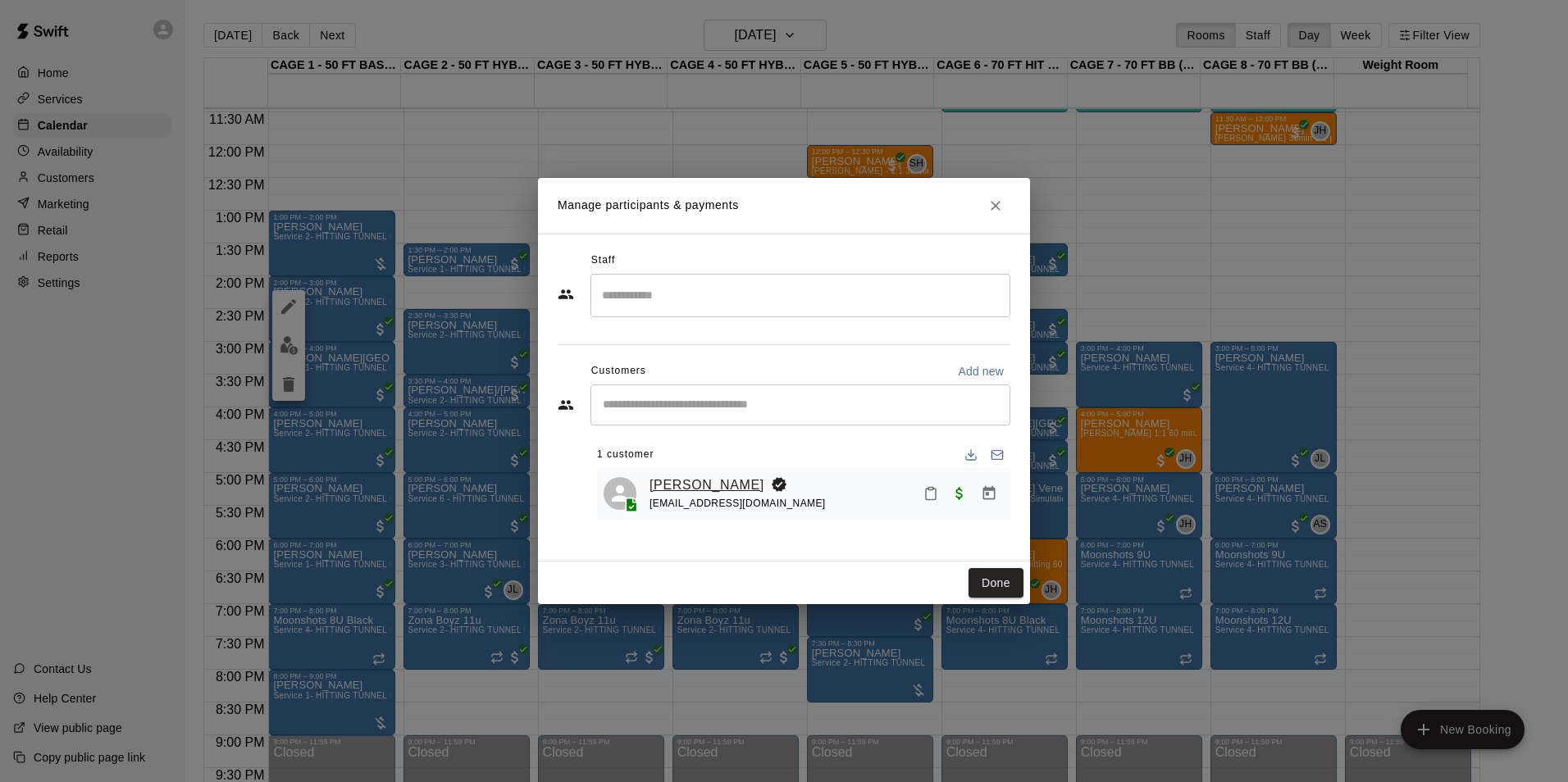
click at [703, 480] on link "[PERSON_NAME]" at bounding box center [707, 485] width 115 height 21
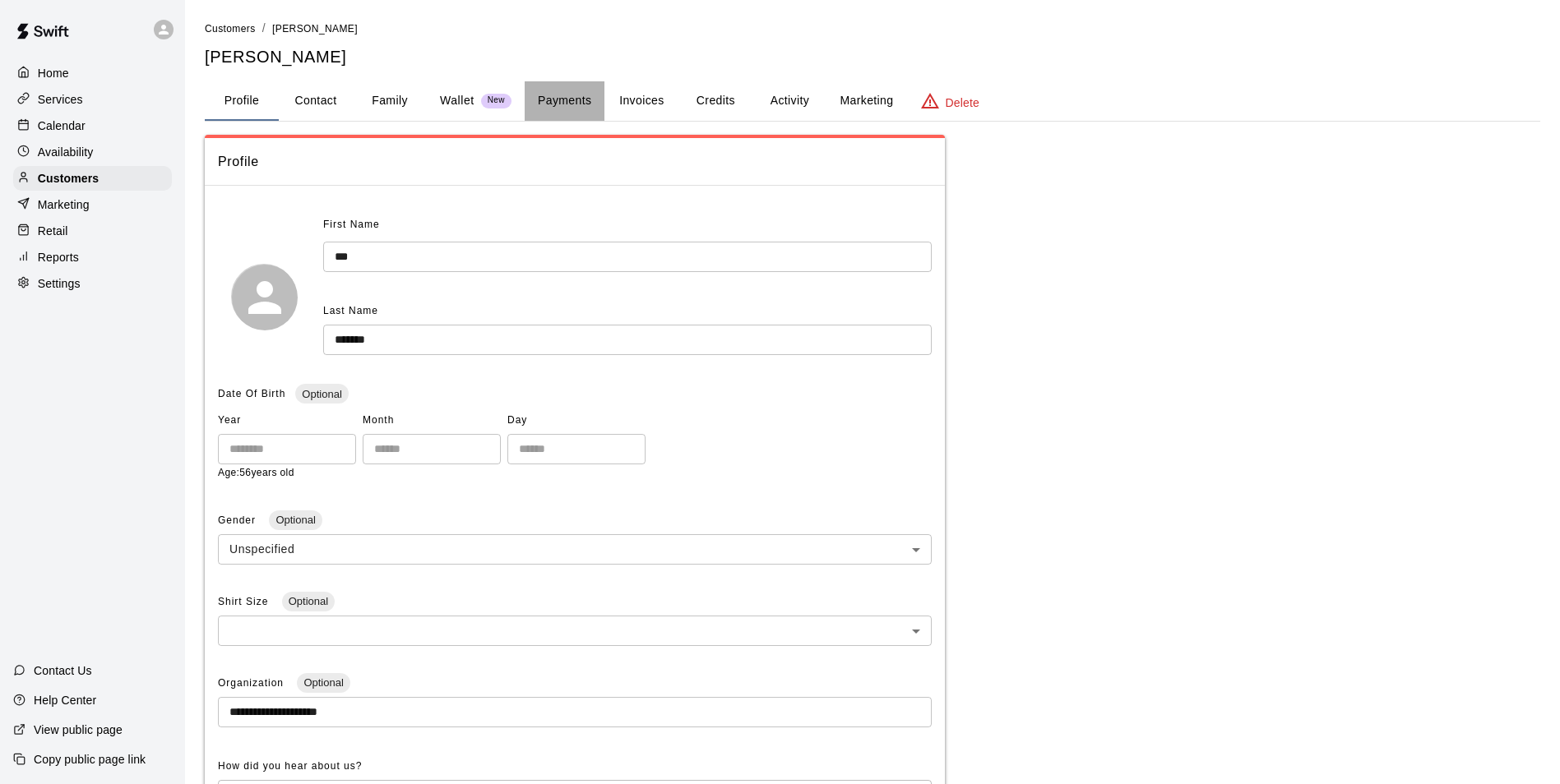
click at [577, 98] on button "Payments" at bounding box center [563, 100] width 79 height 39
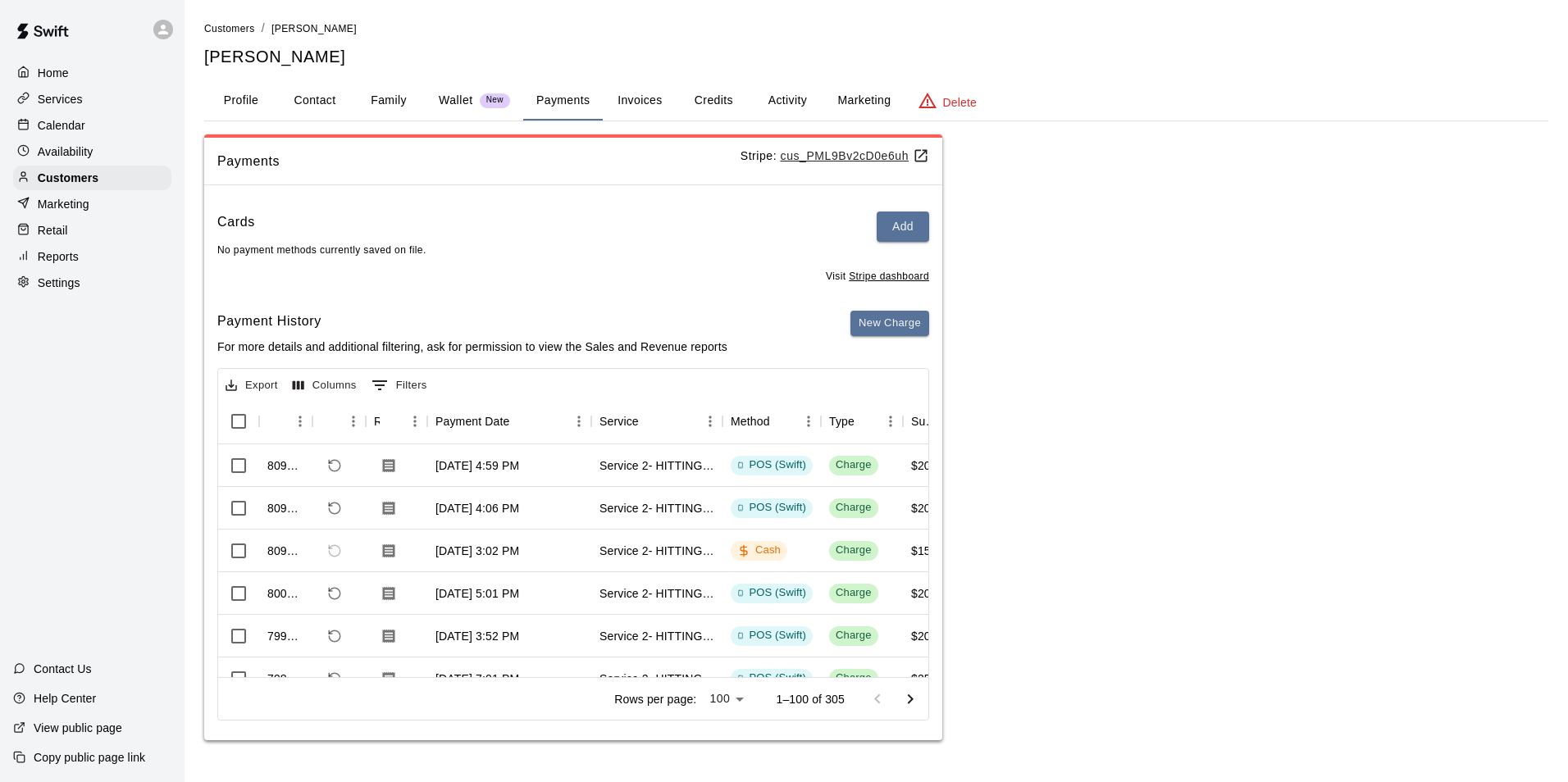
drag, startPoint x: 423, startPoint y: 669, endPoint x: 441, endPoint y: 669, distance: 18.0
click at [441, 677] on div "Rows per page: 100 *** 1–100 of 305" at bounding box center [573, 698] width 710 height 43
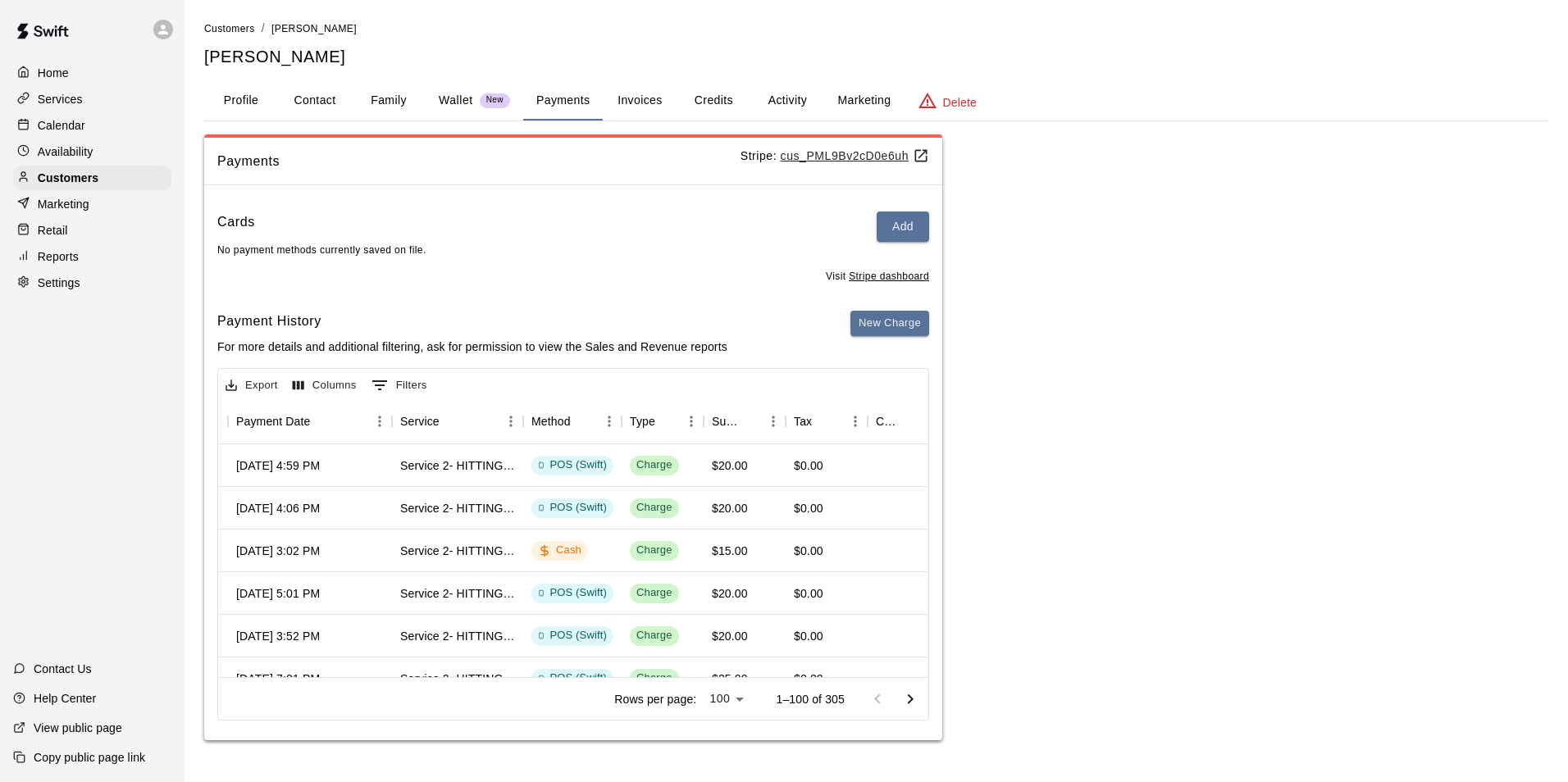
scroll to position [0, 194]
